Goal: Contribute content

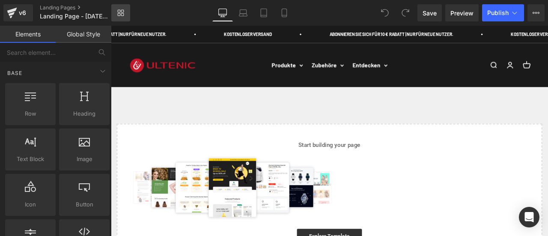
click at [123, 14] on icon at bounding box center [120, 12] width 7 height 7
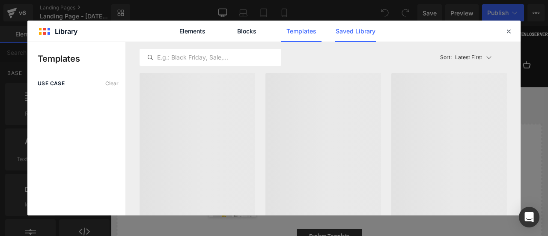
click at [352, 32] on link "Saved Library" at bounding box center [355, 31] width 41 height 21
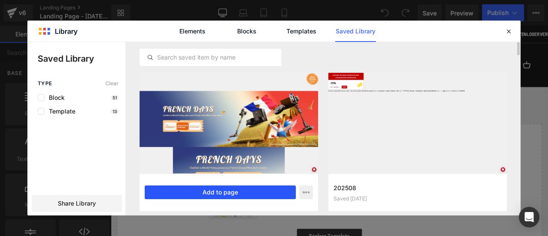
click at [240, 188] on button "Add to page" at bounding box center [220, 192] width 151 height 14
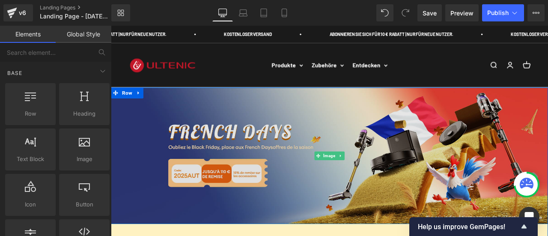
click at [319, 133] on img at bounding box center [370, 180] width 518 height 162
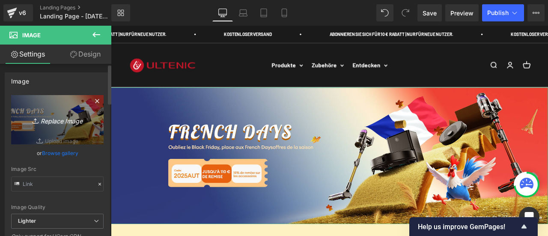
click at [46, 121] on icon "Replace Image" at bounding box center [57, 119] width 68 height 11
type input "C:\fakepath\landing page banner PC.png"
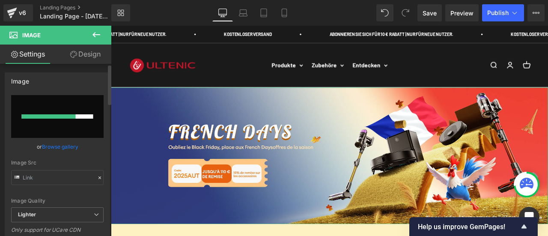
click at [82, 113] on input "file" at bounding box center [57, 116] width 92 height 43
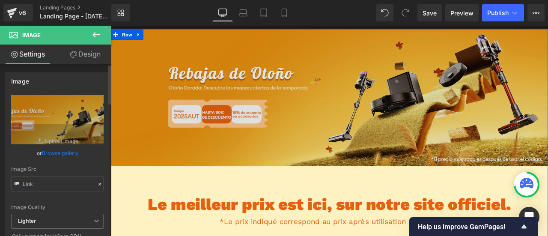
scroll to position [43, 0]
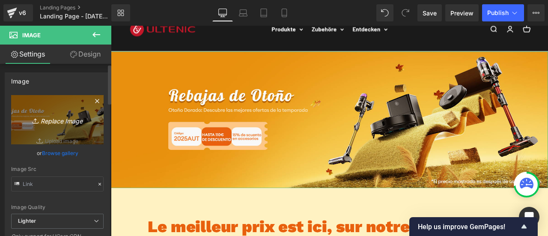
click at [55, 122] on icon "Replace Image" at bounding box center [57, 119] width 68 height 11
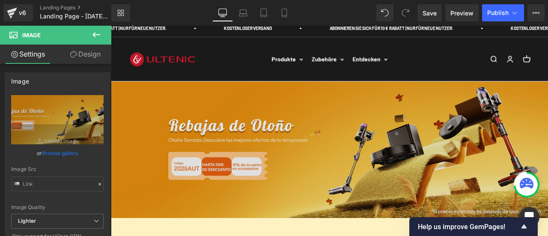
scroll to position [4, 0]
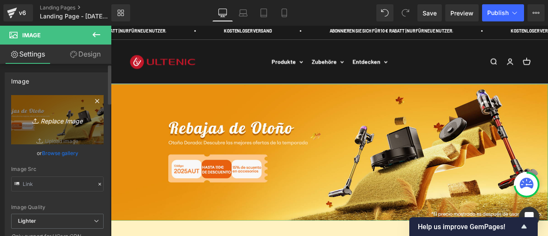
click at [65, 114] on icon "Replace Image" at bounding box center [57, 119] width 68 height 11
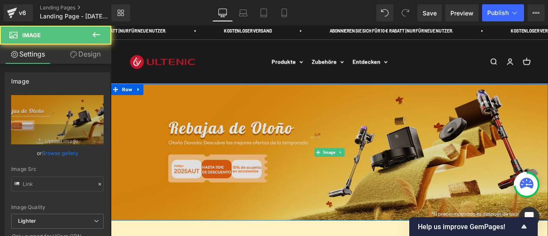
click at [356, 157] on img at bounding box center [370, 176] width 518 height 162
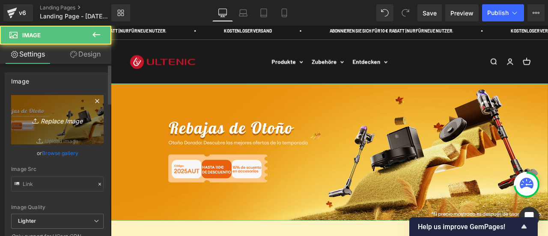
click at [58, 125] on icon "Replace Image" at bounding box center [57, 119] width 68 height 11
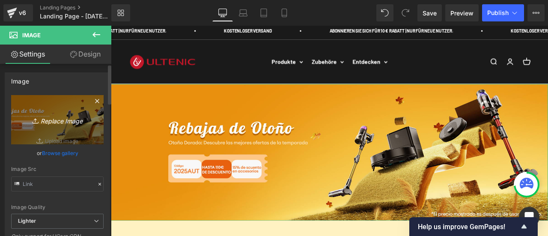
click at [67, 139] on link "Replace Image" at bounding box center [57, 119] width 92 height 49
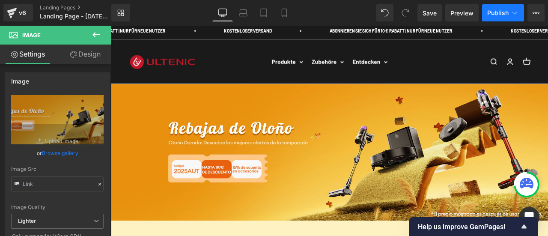
click at [498, 18] on button "Publish" at bounding box center [503, 12] width 42 height 17
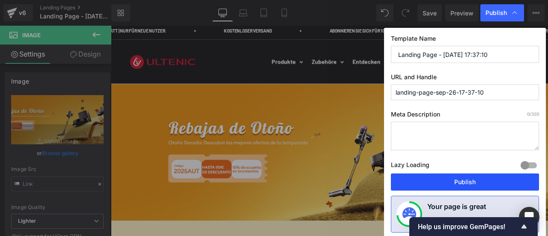
click at [476, 175] on button "Publish" at bounding box center [465, 181] width 148 height 17
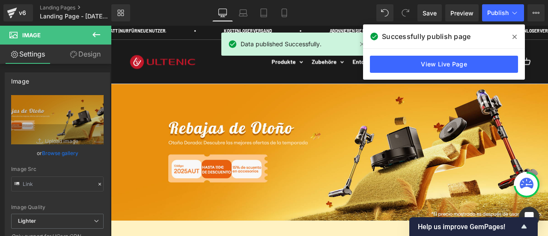
click at [513, 36] on icon at bounding box center [514, 37] width 4 height 4
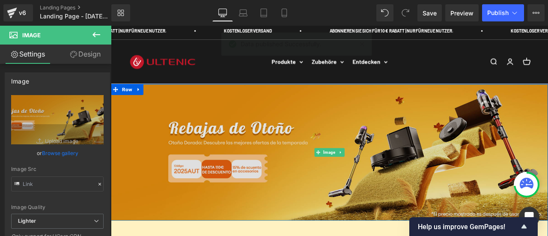
click at [264, 180] on img at bounding box center [370, 176] width 518 height 162
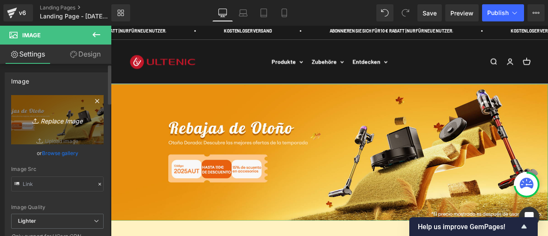
click at [44, 122] on icon "Replace Image" at bounding box center [57, 119] width 68 height 11
